Goal: Transaction & Acquisition: Book appointment/travel/reservation

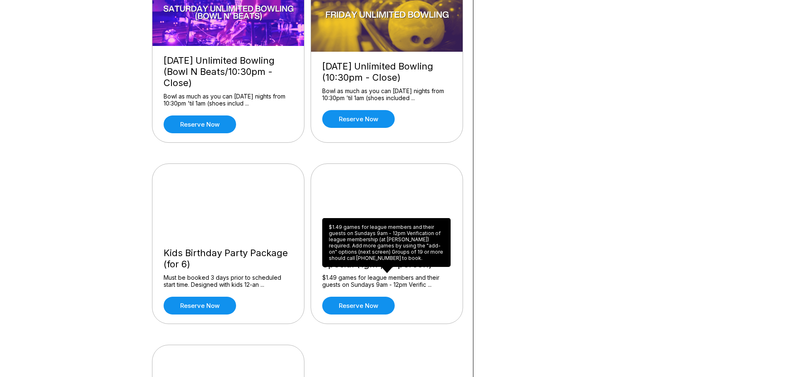
scroll to position [746, 0]
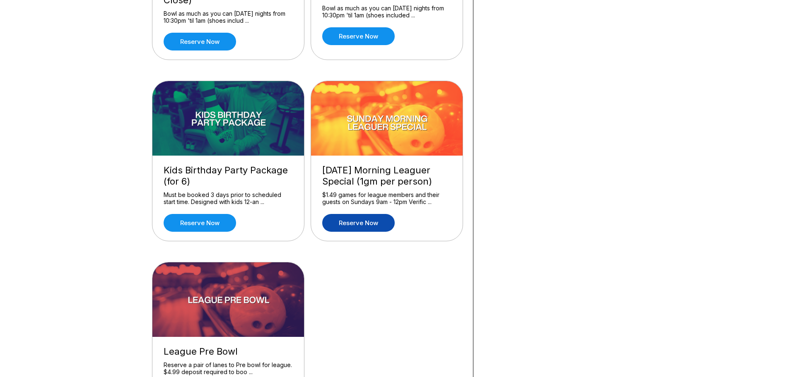
click at [359, 226] on link "Reserve now" at bounding box center [358, 223] width 72 height 18
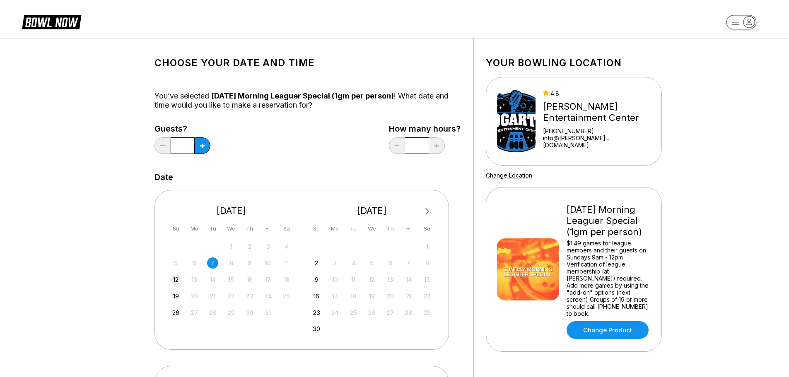
click at [177, 280] on div "12" at bounding box center [175, 279] width 11 height 11
click at [201, 149] on button at bounding box center [202, 146] width 16 height 17
type input "*"
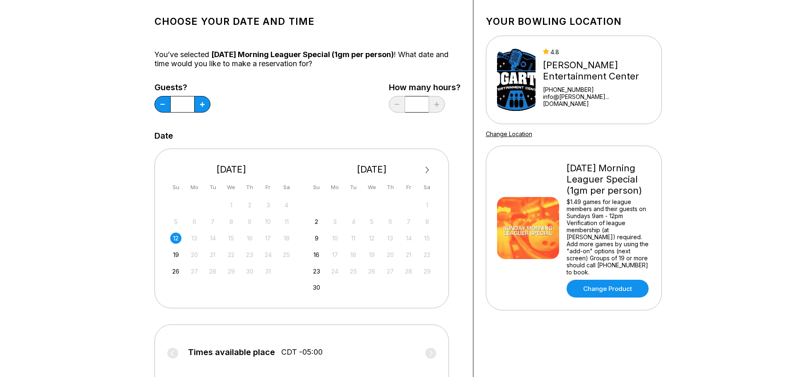
scroll to position [124, 0]
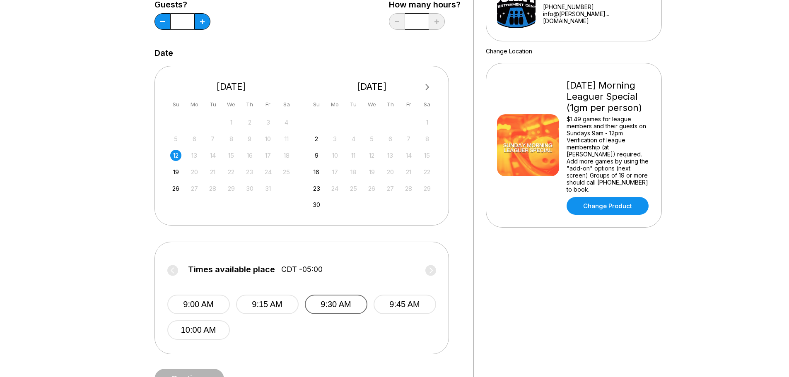
click at [352, 308] on button "9:30 AM" at bounding box center [336, 304] width 63 height 19
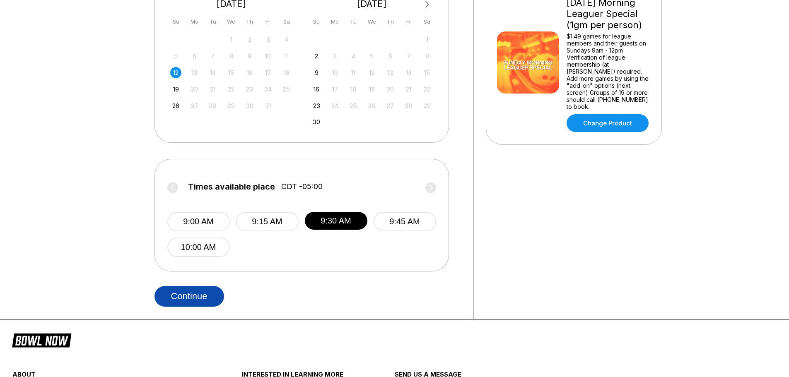
click at [189, 302] on button "Continue" at bounding box center [190, 296] width 70 height 21
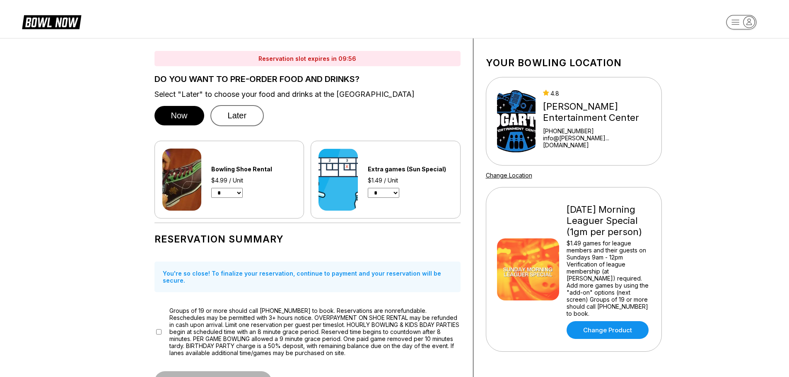
click at [234, 120] on button "Later" at bounding box center [237, 115] width 54 height 21
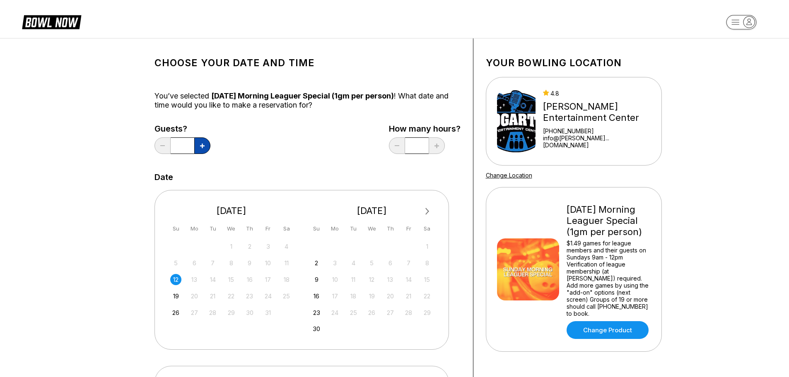
click at [199, 145] on button at bounding box center [202, 146] width 16 height 17
click at [422, 140] on input "*" at bounding box center [417, 146] width 24 height 17
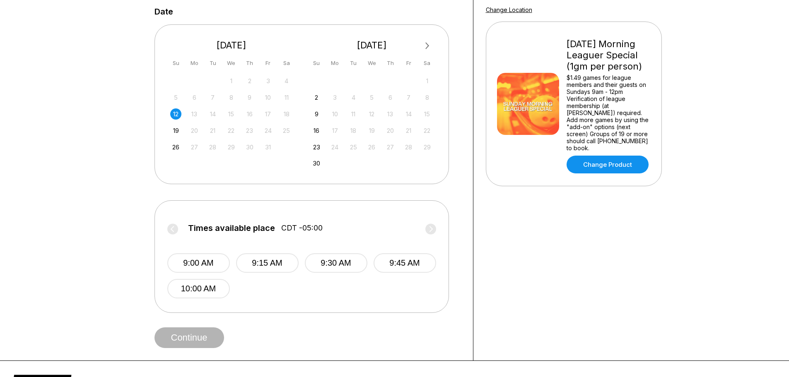
scroll to position [0, 0]
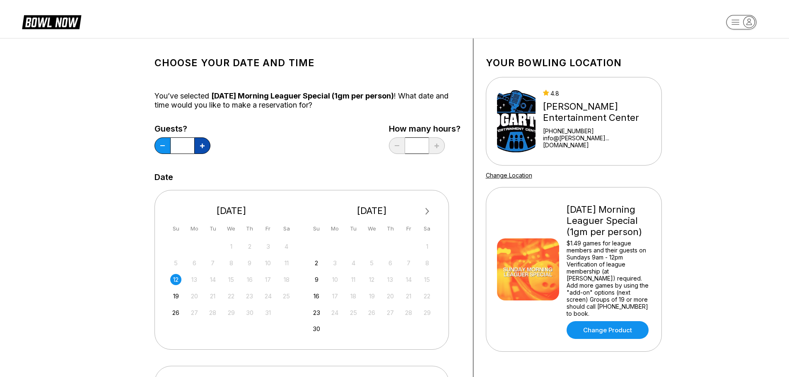
click at [203, 148] on button at bounding box center [202, 146] width 16 height 17
click at [204, 146] on icon at bounding box center [202, 146] width 5 height 5
type input "*"
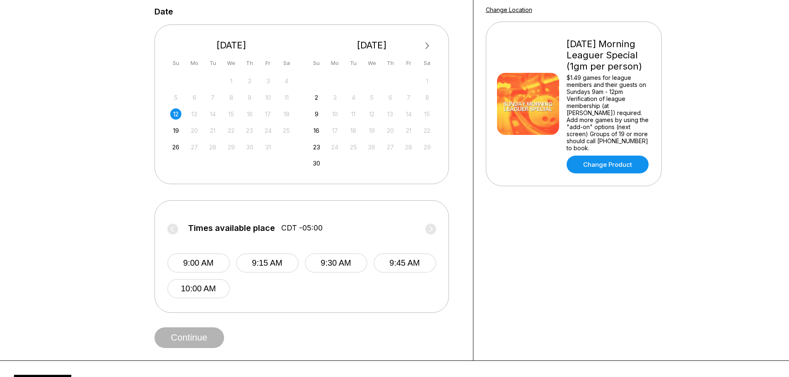
scroll to position [207, 0]
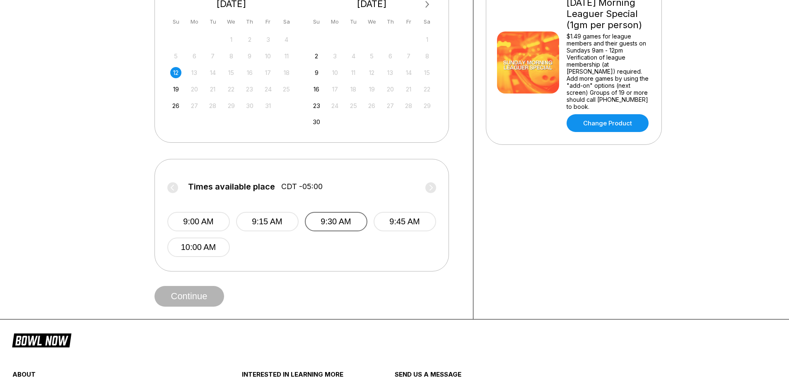
click at [356, 224] on button "9:30 AM" at bounding box center [336, 221] width 63 height 19
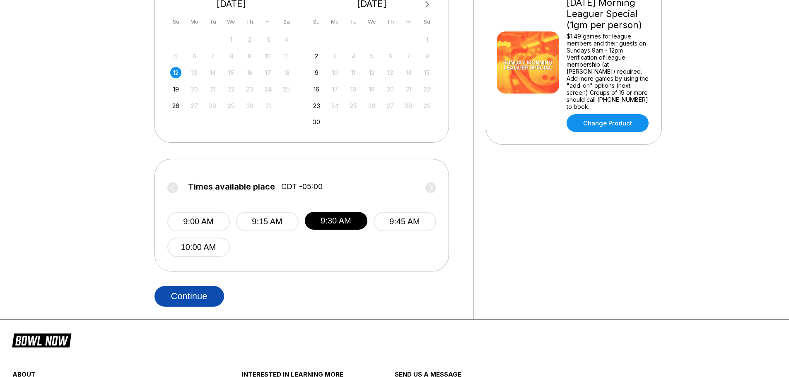
click at [203, 297] on button "Continue" at bounding box center [190, 296] width 70 height 21
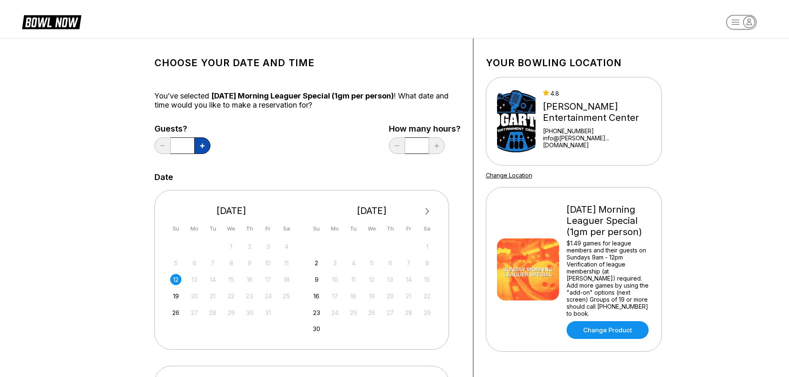
click at [202, 147] on icon at bounding box center [202, 146] width 5 height 5
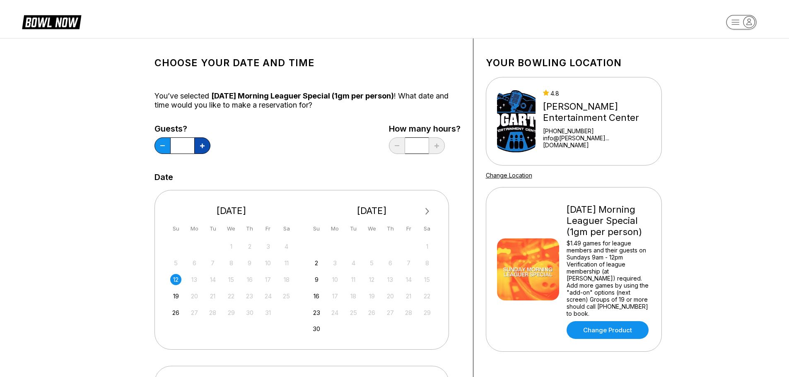
type input "*"
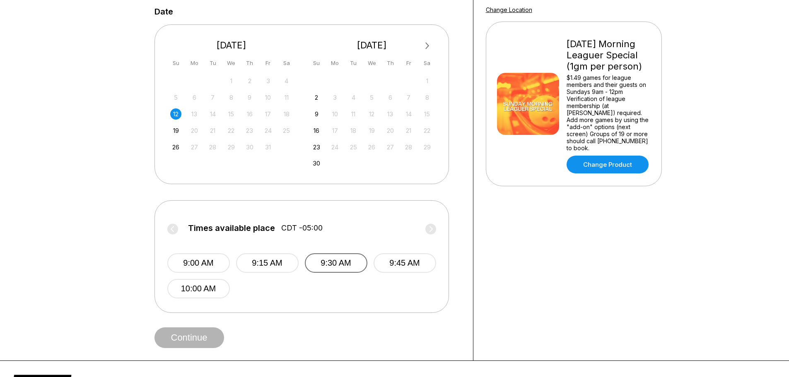
click at [346, 266] on button "9:30 AM" at bounding box center [336, 263] width 63 height 19
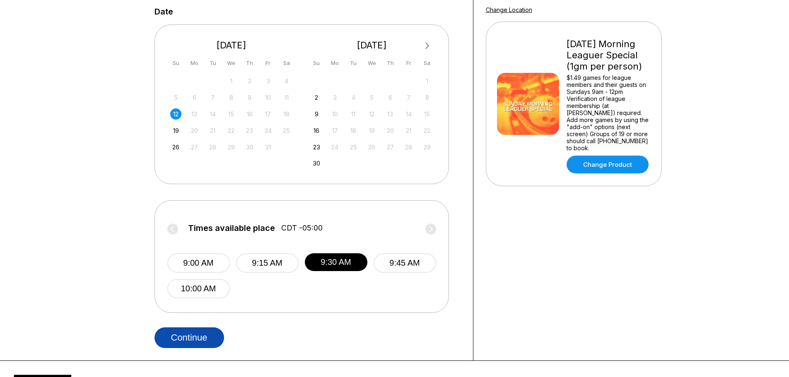
click at [197, 338] on button "Continue" at bounding box center [190, 338] width 70 height 21
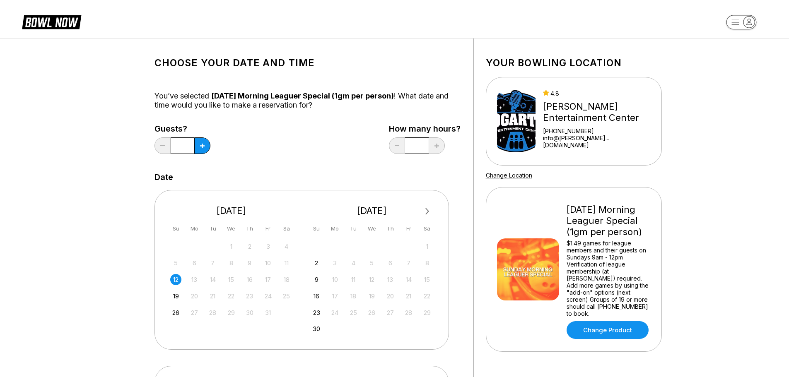
scroll to position [0, 0]
drag, startPoint x: 423, startPoint y: 147, endPoint x: 411, endPoint y: 150, distance: 12.0
click at [411, 150] on input "*" at bounding box center [417, 146] width 24 height 17
click at [238, 167] on div "Choose your Date and time You’ve selected [DATE] Morning Leaguer Special (1gm p…" at bounding box center [308, 282] width 306 height 463
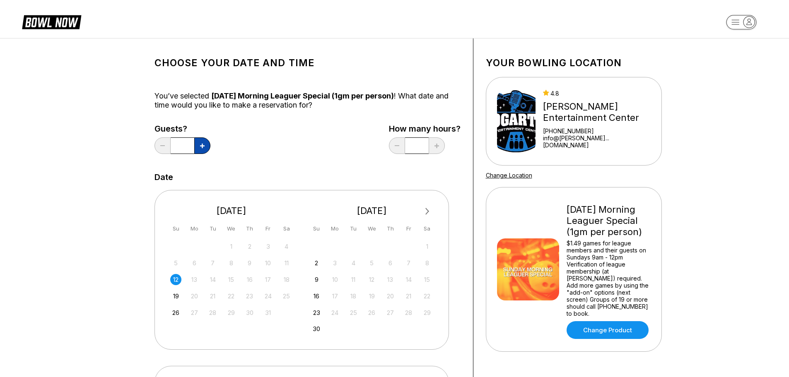
click at [205, 147] on button at bounding box center [202, 146] width 16 height 17
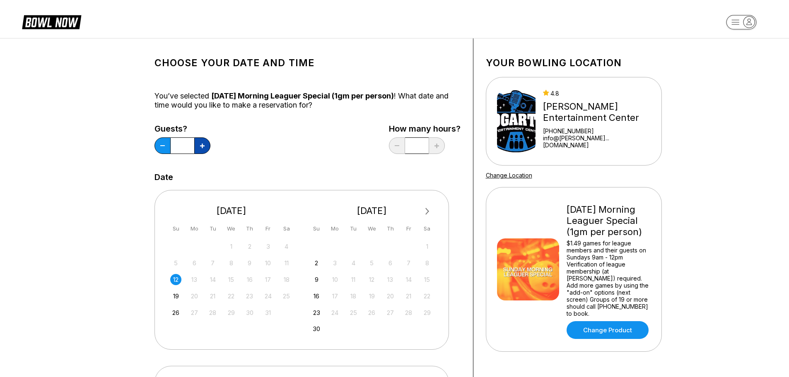
type input "*"
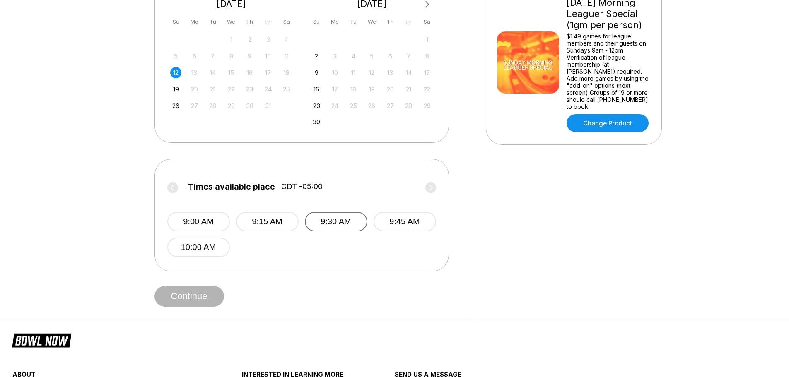
click at [341, 220] on button "9:30 AM" at bounding box center [336, 221] width 63 height 19
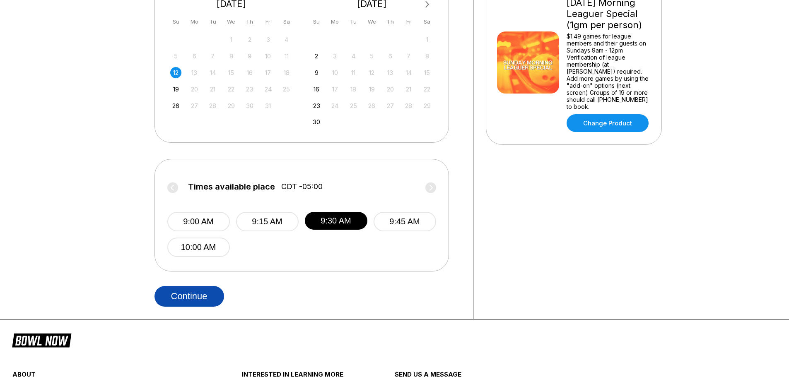
click at [182, 290] on button "Continue" at bounding box center [190, 296] width 70 height 21
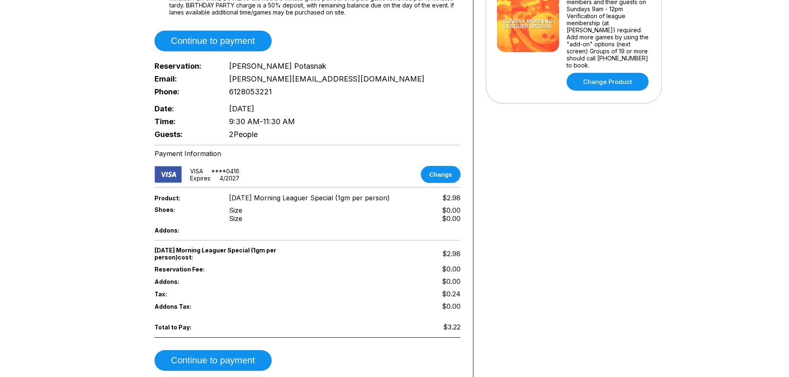
scroll to position [290, 0]
